Goal: Task Accomplishment & Management: Use online tool/utility

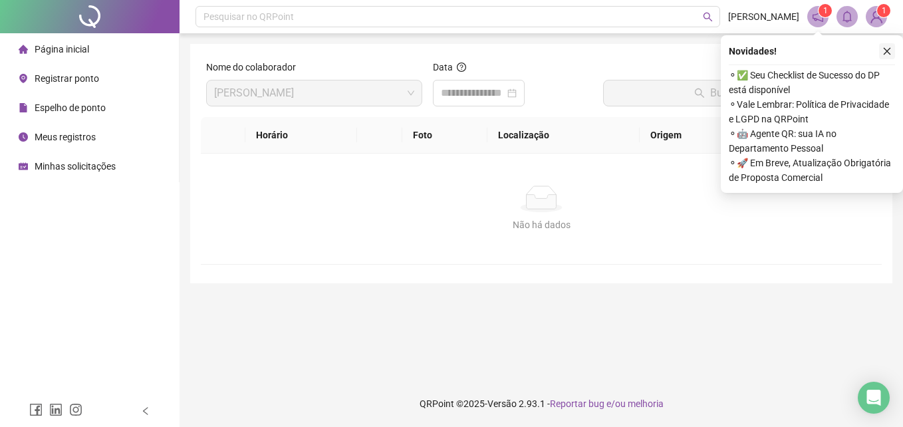
click at [892, 55] on button "button" at bounding box center [887, 51] width 16 height 16
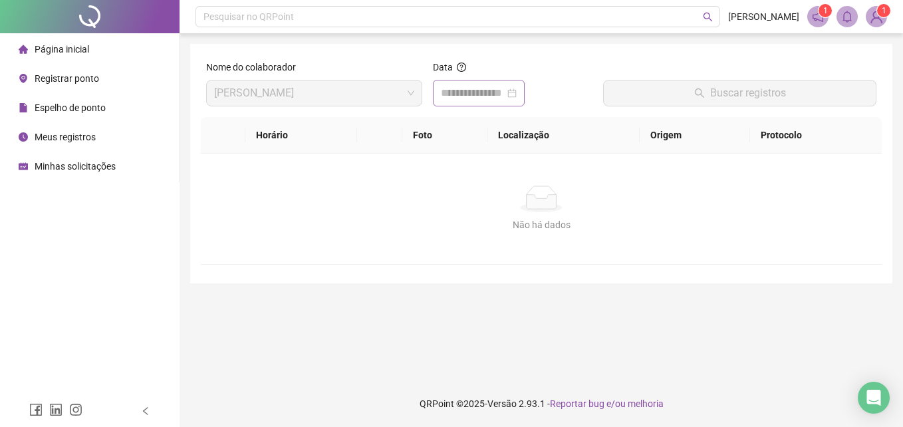
click at [517, 95] on div at bounding box center [479, 93] width 76 height 16
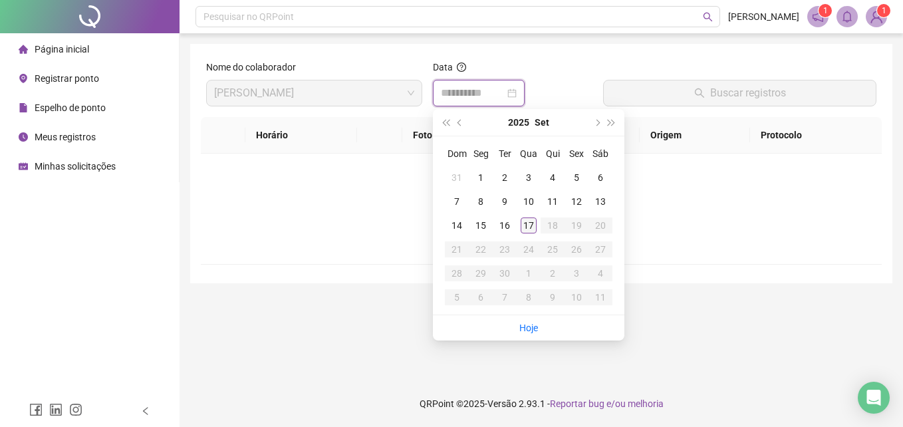
type input "**********"
click at [519, 231] on td "17" at bounding box center [529, 225] width 24 height 24
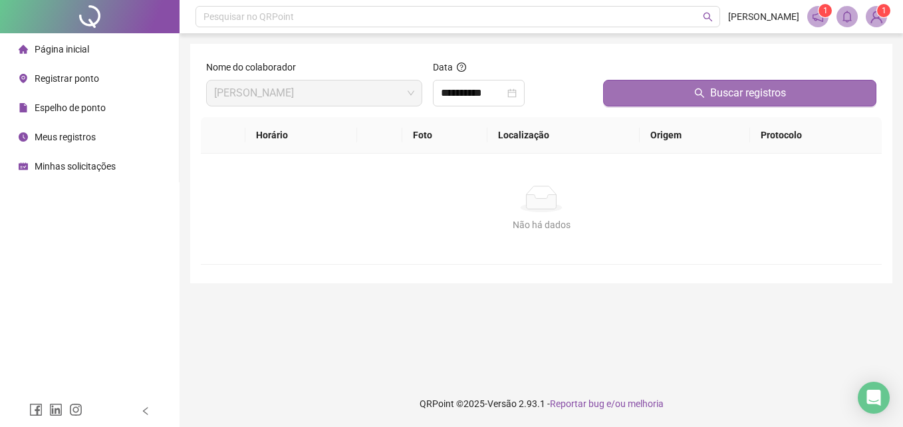
click at [755, 87] on span "Buscar registros" at bounding box center [748, 93] width 76 height 16
click at [712, 98] on span "Buscar registros" at bounding box center [748, 93] width 76 height 16
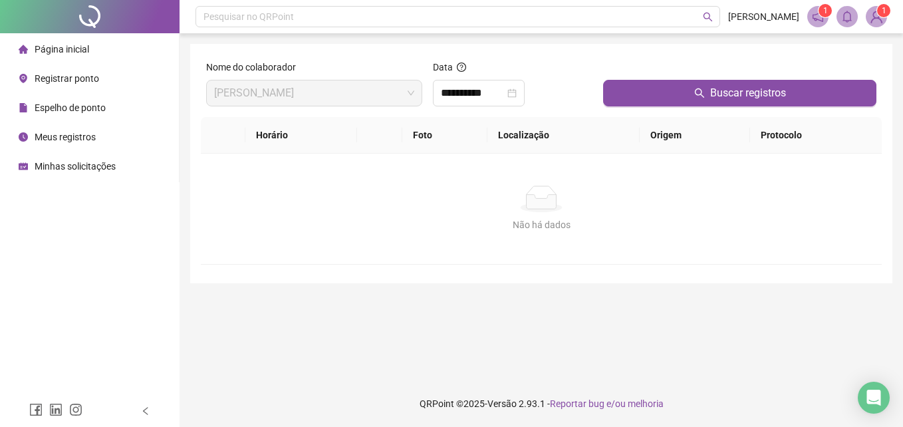
click at [54, 78] on span "Registrar ponto" at bounding box center [67, 78] width 64 height 11
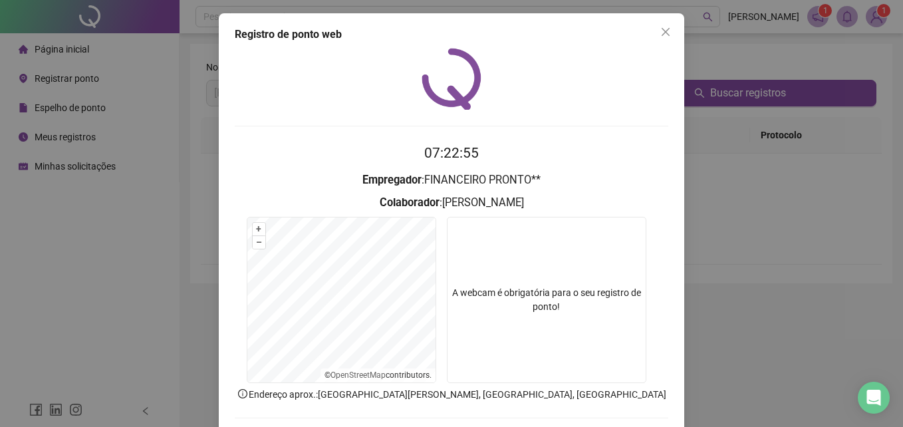
click at [668, 38] on button "Close" at bounding box center [665, 31] width 21 height 21
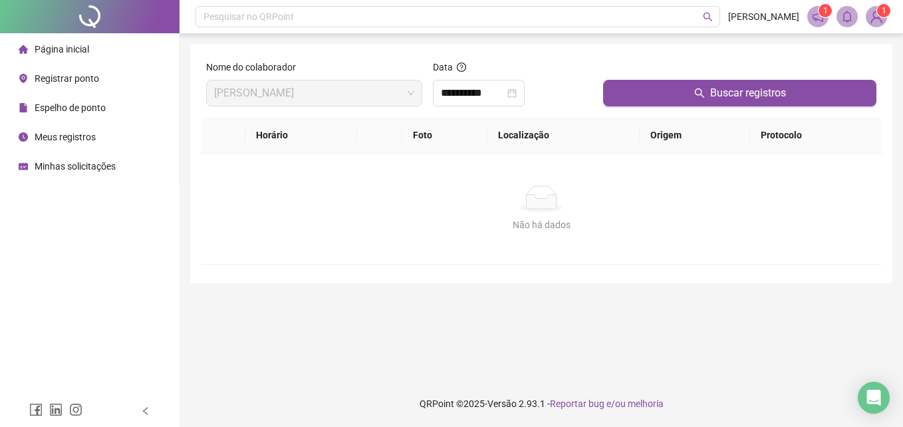
click at [45, 74] on span "Registrar ponto" at bounding box center [67, 78] width 64 height 11
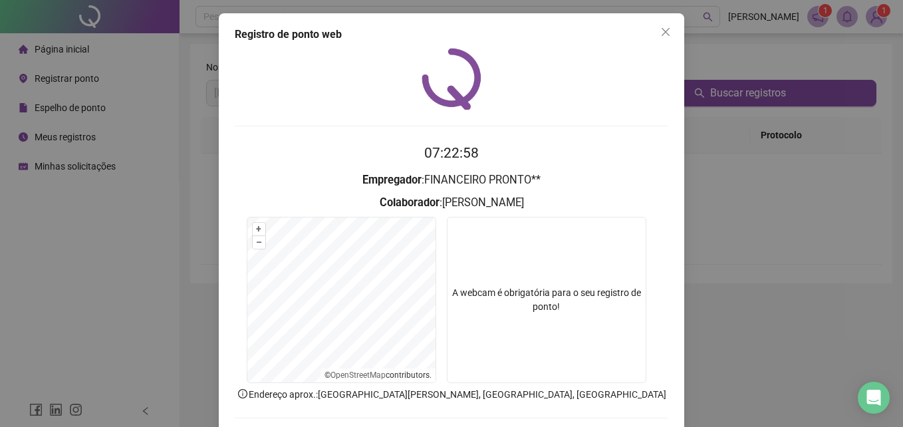
scroll to position [63, 0]
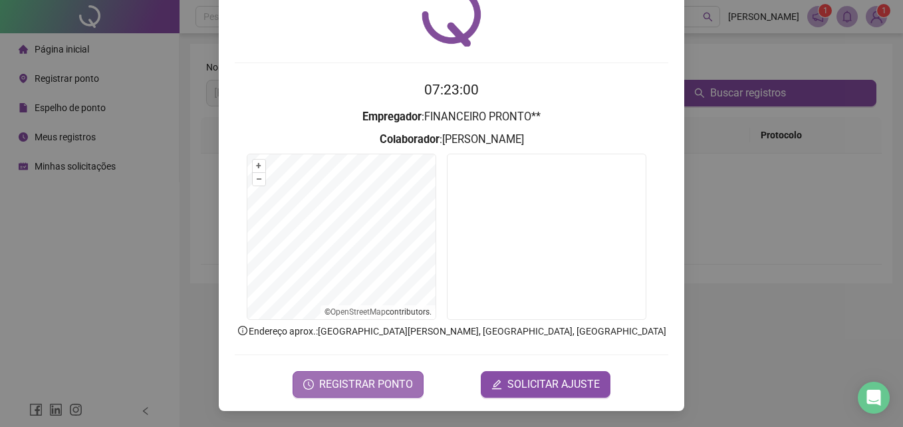
click at [346, 388] on span "REGISTRAR PONTO" at bounding box center [366, 384] width 94 height 16
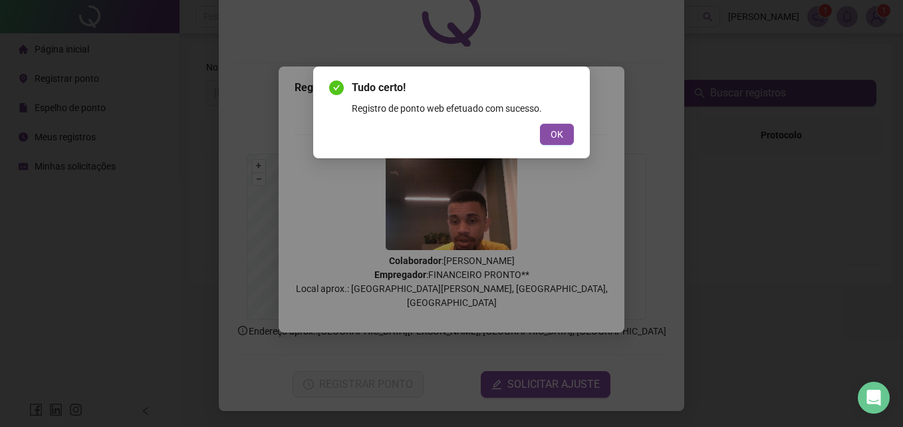
click at [568, 154] on div "Tudo certo! Registro de ponto web efetuado com sucesso. OK" at bounding box center [451, 112] width 277 height 92
click at [563, 138] on button "OK" at bounding box center [557, 134] width 34 height 21
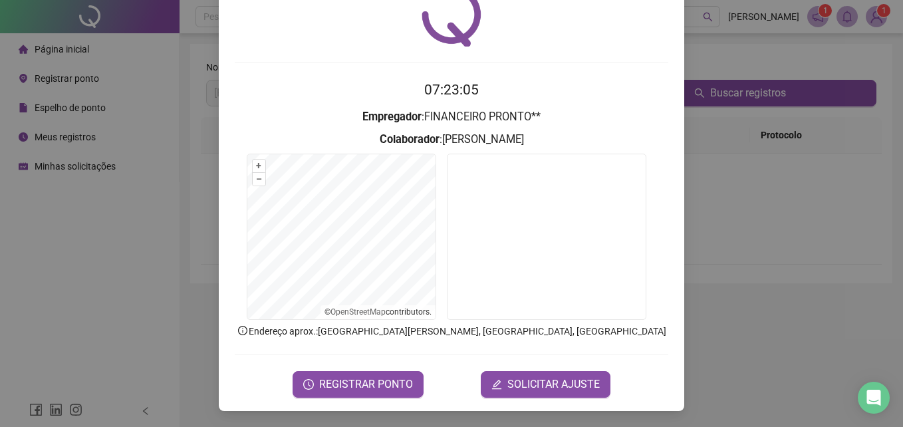
scroll to position [0, 0]
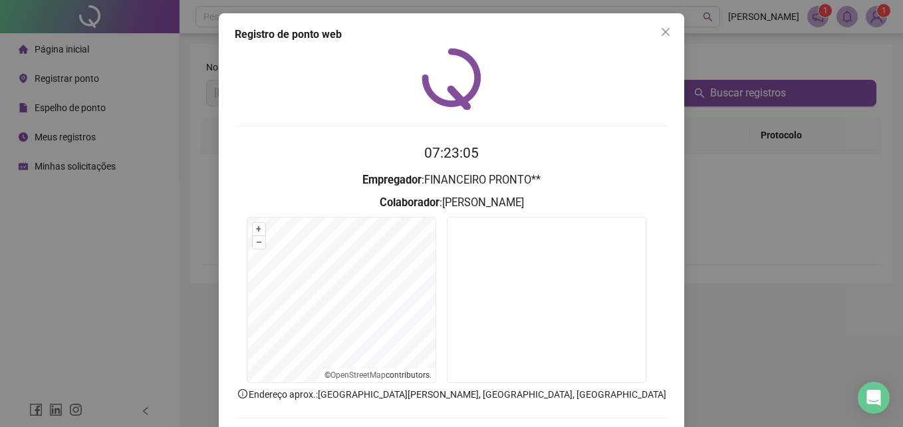
drag, startPoint x: 664, startPoint y: 23, endPoint x: 638, endPoint y: 49, distance: 36.7
click at [664, 23] on button "Close" at bounding box center [665, 31] width 21 height 21
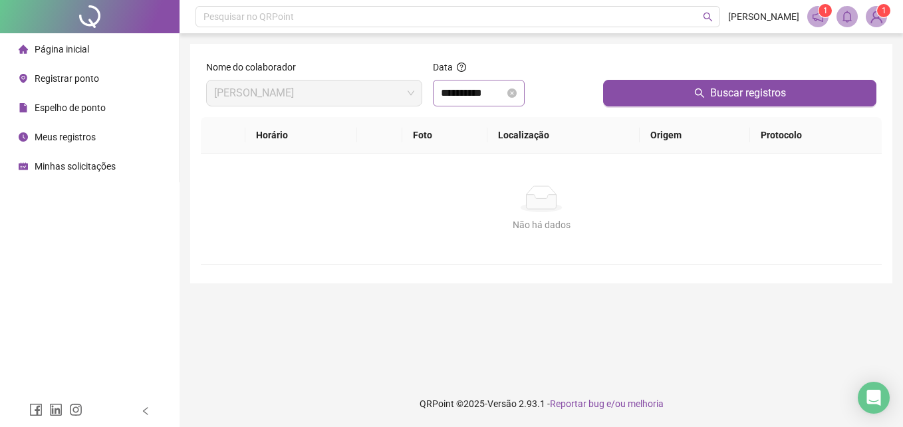
click at [517, 98] on div "**********" at bounding box center [479, 93] width 76 height 16
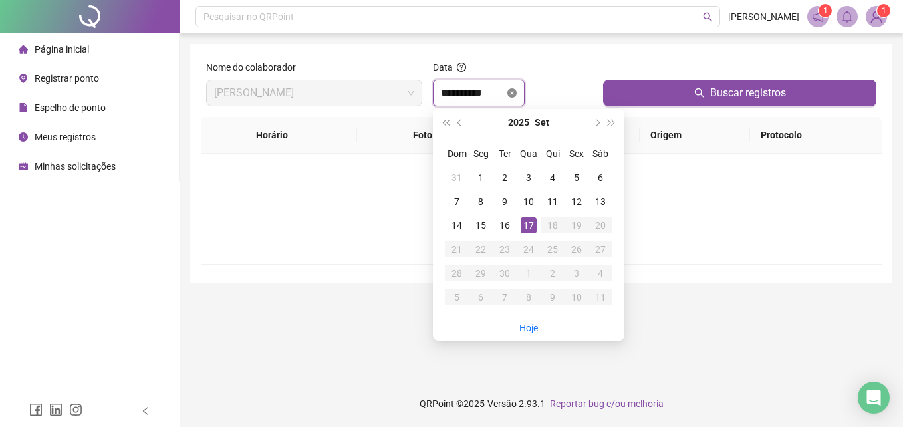
click at [517, 97] on icon "close-circle" at bounding box center [511, 92] width 9 height 9
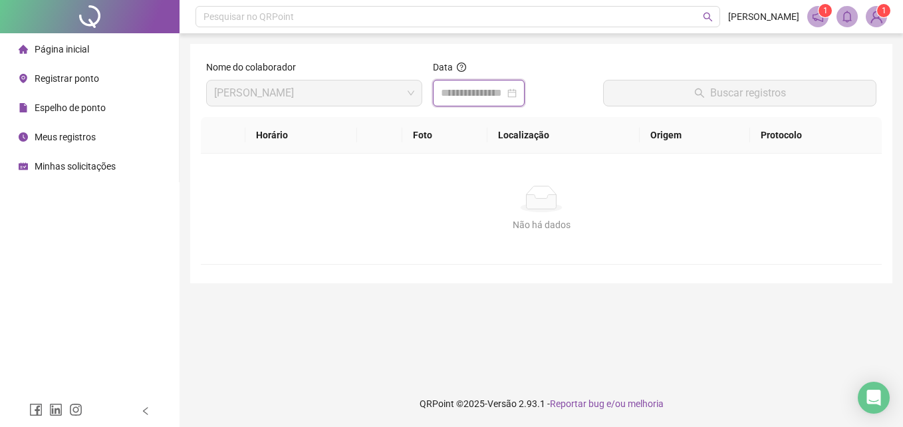
click at [517, 96] on div at bounding box center [479, 93] width 76 height 16
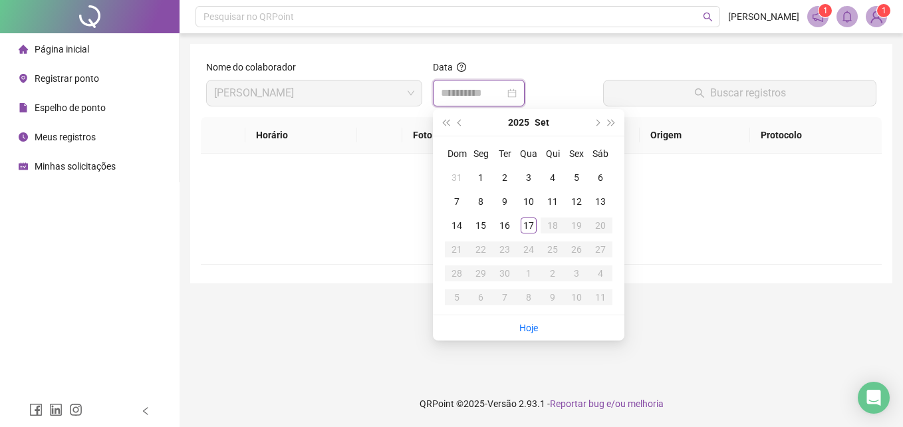
type input "**********"
click at [528, 227] on div "17" at bounding box center [529, 225] width 16 height 16
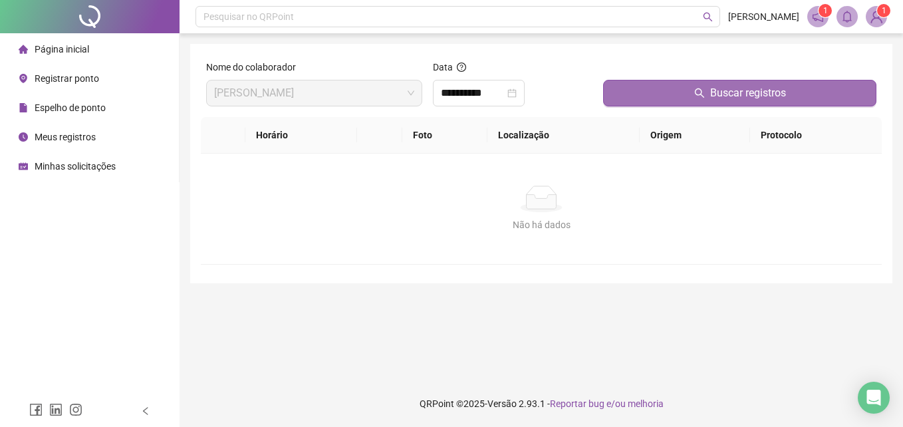
click at [721, 92] on span "Buscar registros" at bounding box center [748, 93] width 76 height 16
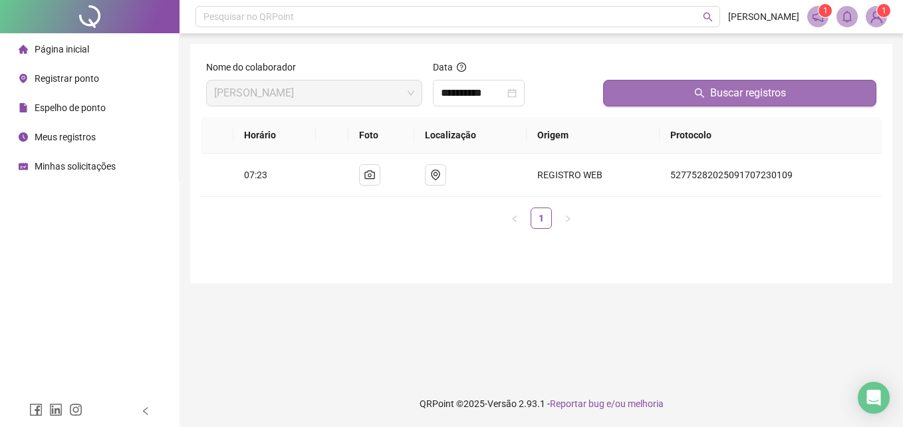
click at [721, 92] on span "Buscar registros" at bounding box center [748, 93] width 76 height 16
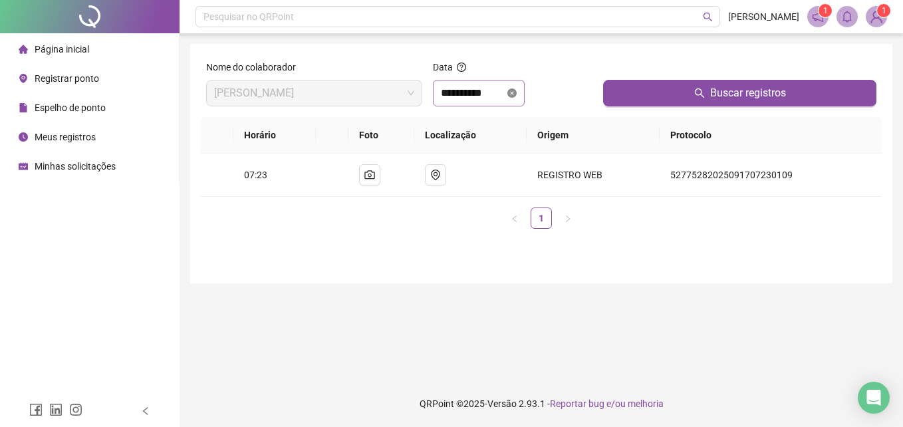
click at [517, 93] on icon "close-circle" at bounding box center [511, 92] width 9 height 9
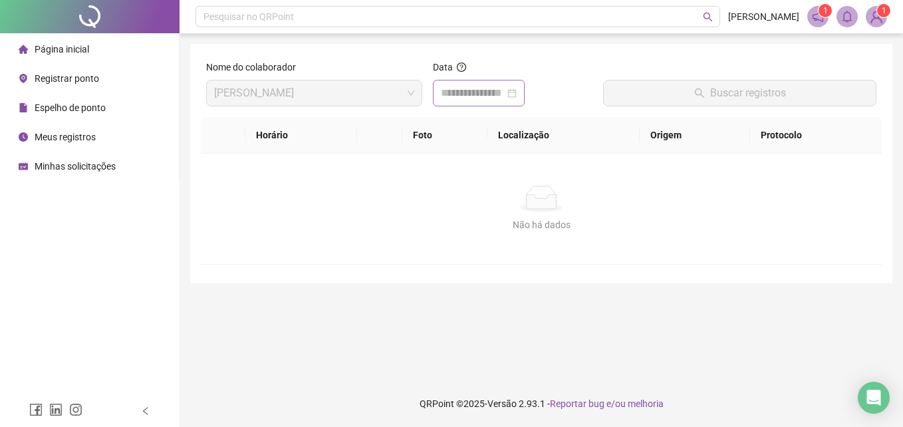
click at [517, 93] on div at bounding box center [479, 93] width 76 height 16
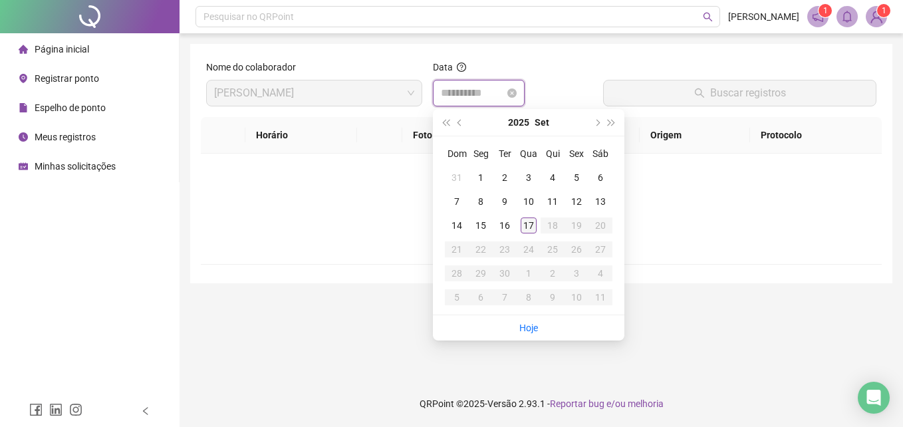
type input "**********"
click at [526, 223] on div "17" at bounding box center [529, 225] width 16 height 16
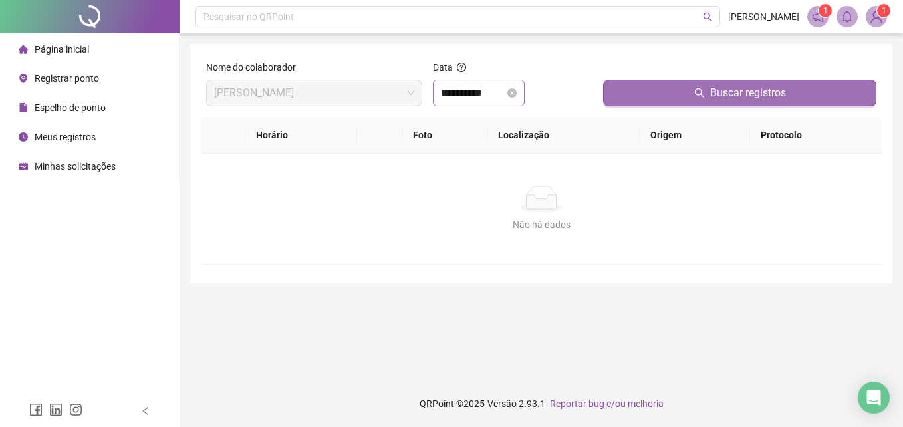
click at [698, 92] on icon "search" at bounding box center [699, 93] width 11 height 11
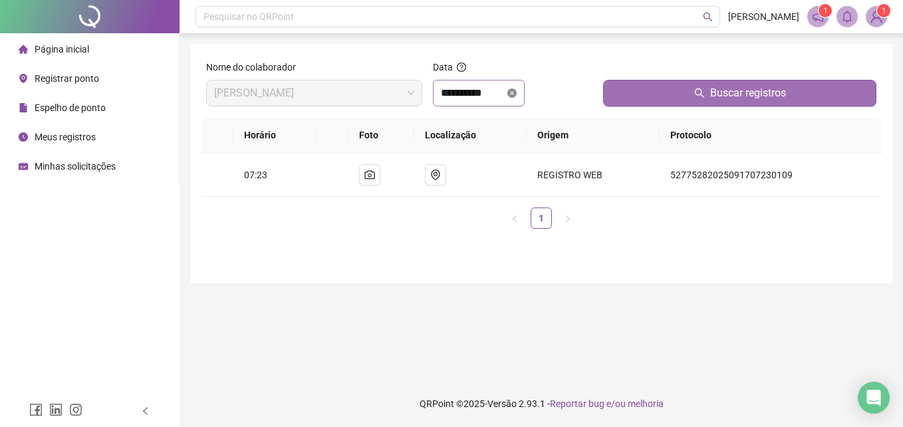
click at [517, 96] on icon "close-circle" at bounding box center [511, 92] width 9 height 9
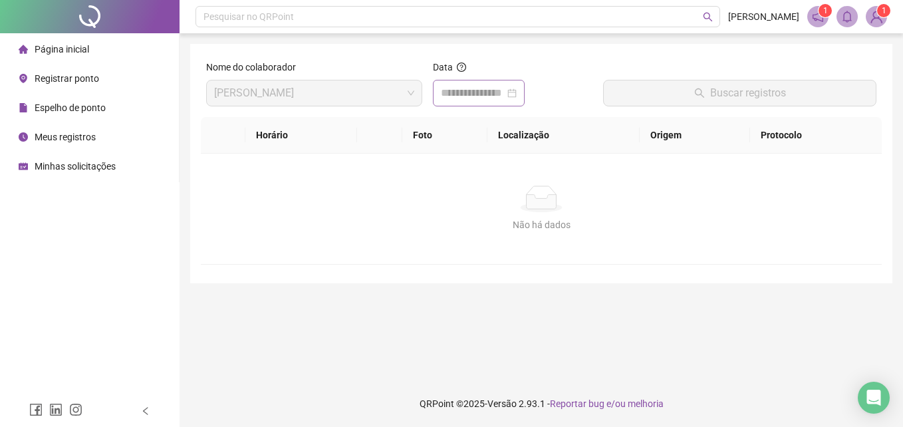
click at [517, 96] on div at bounding box center [479, 93] width 76 height 16
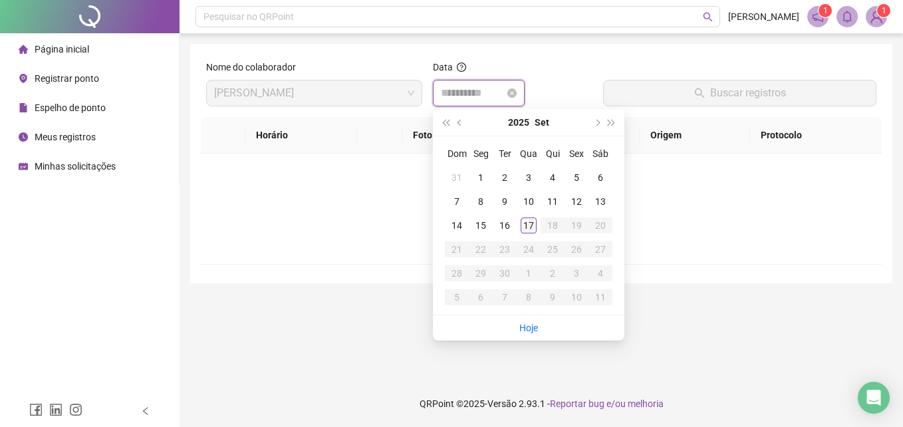
type input "**********"
click at [531, 224] on div "17" at bounding box center [529, 225] width 16 height 16
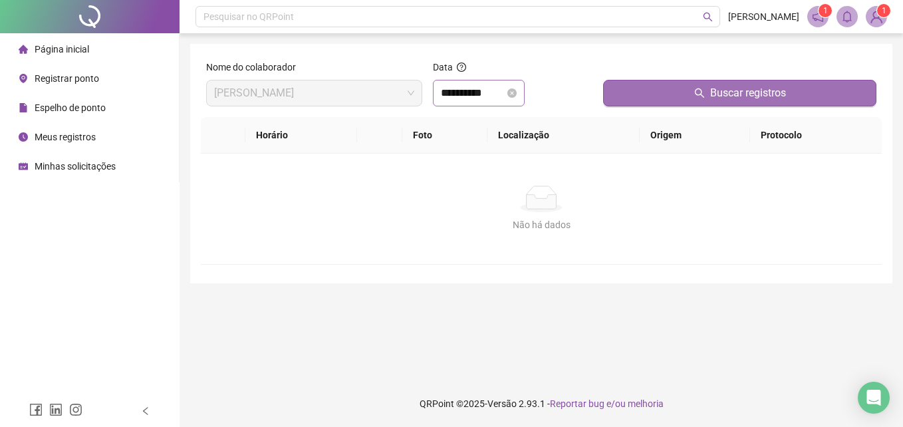
click at [726, 100] on span "Buscar registros" at bounding box center [748, 93] width 76 height 16
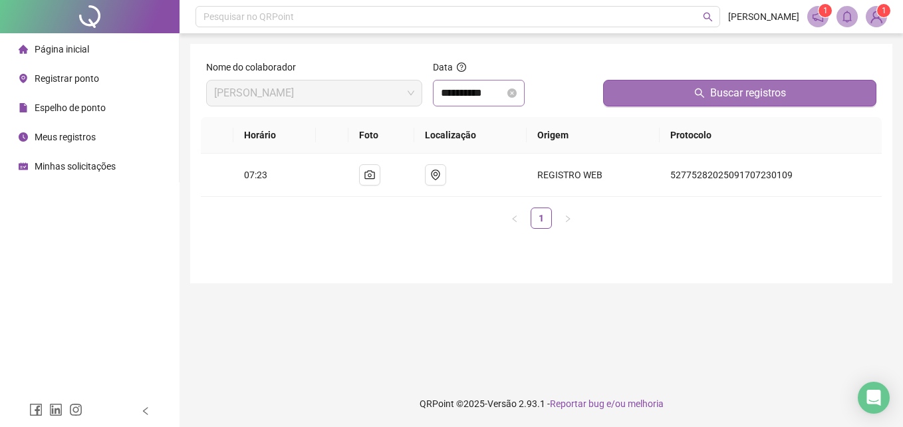
click at [742, 96] on span "Buscar registros" at bounding box center [748, 93] width 76 height 16
click at [741, 93] on span "Buscar registros" at bounding box center [748, 93] width 76 height 16
click at [742, 94] on span "Buscar registros" at bounding box center [748, 93] width 76 height 16
click at [742, 92] on span "Buscar registros" at bounding box center [748, 93] width 76 height 16
click at [741, 95] on span "Buscar registros" at bounding box center [748, 93] width 76 height 16
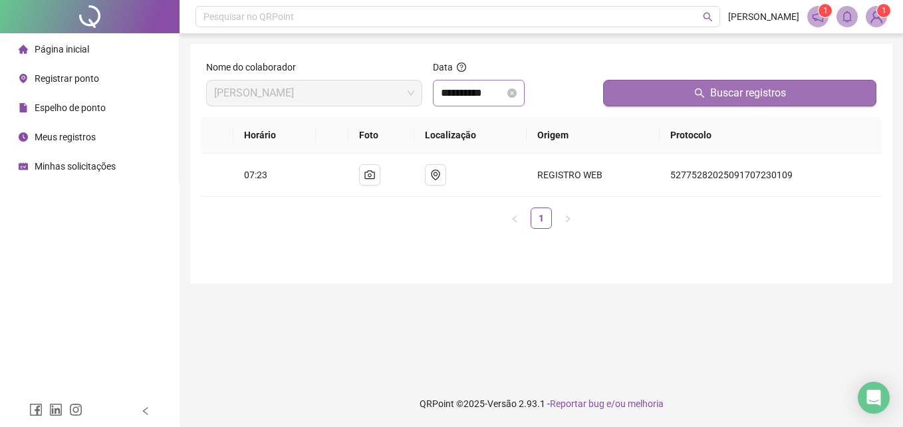
click at [741, 92] on span "Buscar registros" at bounding box center [748, 93] width 76 height 16
click at [743, 94] on span "Buscar registros" at bounding box center [748, 93] width 76 height 16
click at [743, 93] on span "Buscar registros" at bounding box center [748, 93] width 76 height 16
click at [741, 92] on span "Buscar registros" at bounding box center [748, 93] width 76 height 16
